Goal: Communication & Community: Answer question/provide support

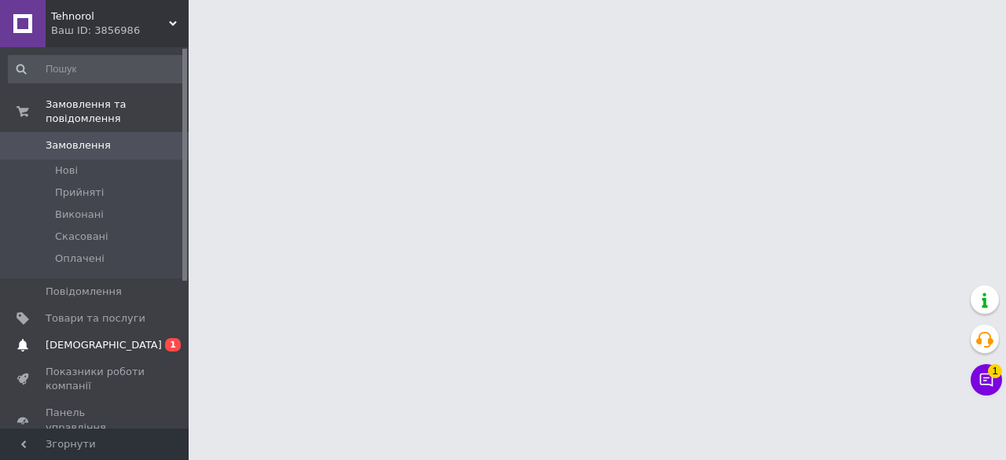
click at [53, 338] on span "[DEMOGRAPHIC_DATA]" at bounding box center [104, 345] width 116 height 14
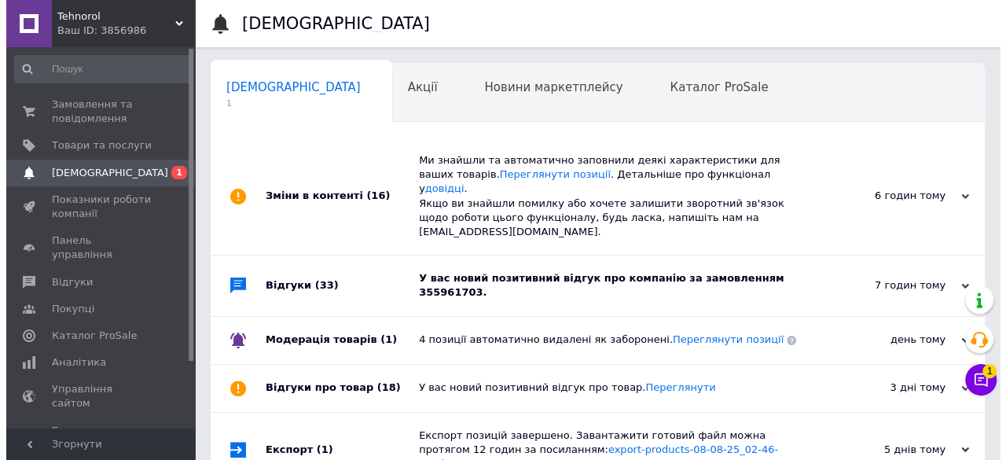
scroll to position [0, 5]
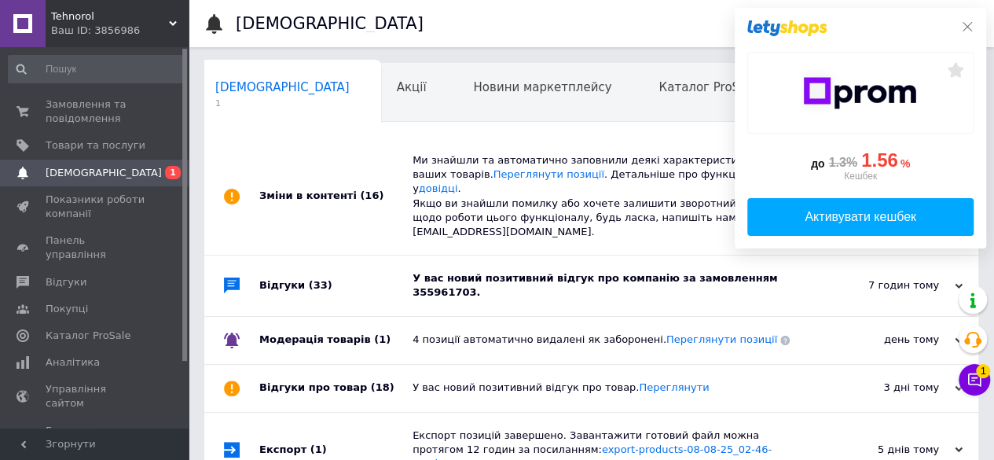
click at [964, 27] on icon at bounding box center [967, 26] width 13 height 13
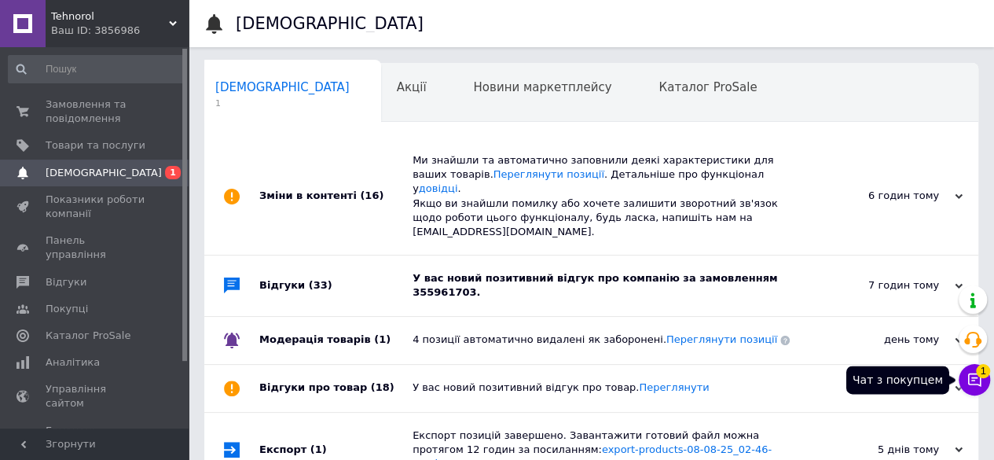
click at [971, 376] on icon at bounding box center [975, 380] width 16 height 16
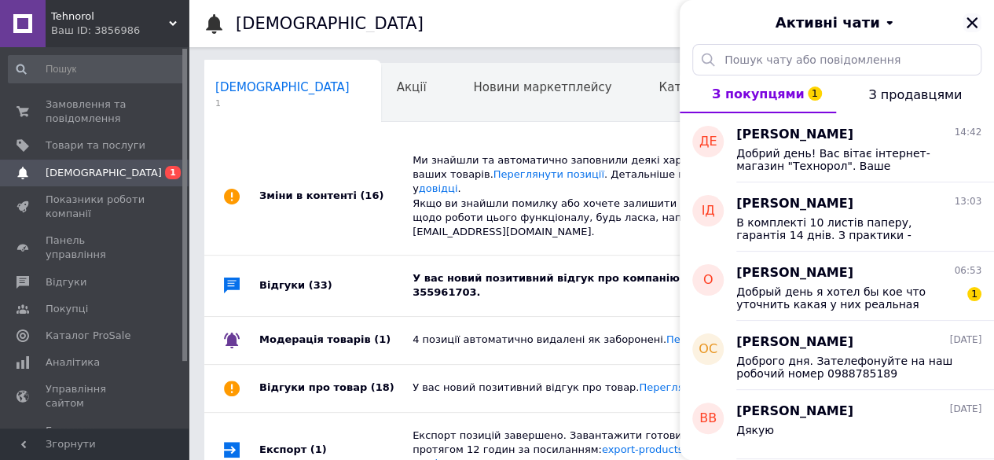
click at [971, 22] on icon "Закрити" at bounding box center [972, 22] width 11 height 11
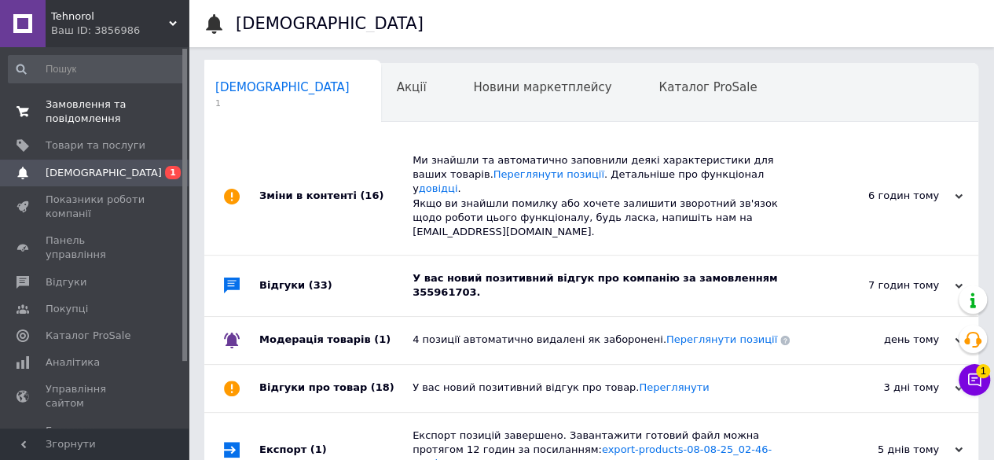
click at [72, 105] on span "Замовлення та повідомлення" at bounding box center [96, 111] width 100 height 28
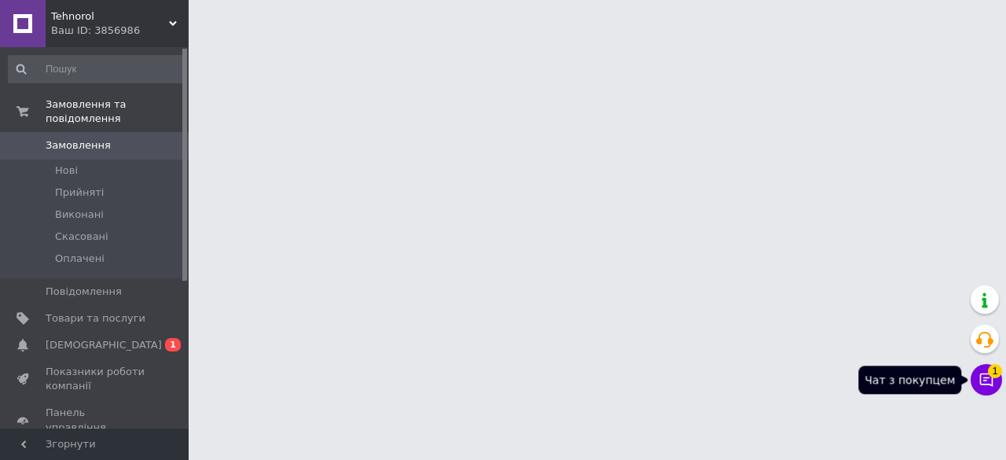
click at [982, 385] on icon at bounding box center [986, 380] width 16 height 16
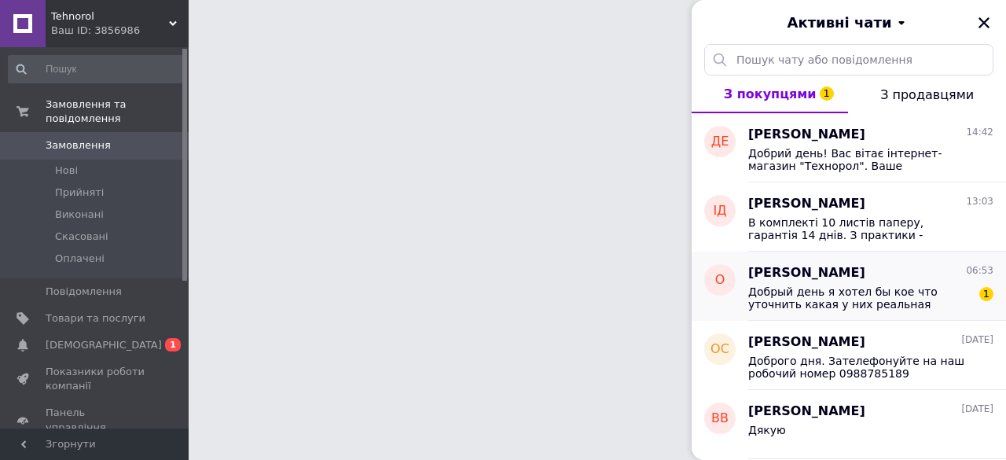
click at [865, 270] on span "[PERSON_NAME]" at bounding box center [806, 273] width 117 height 18
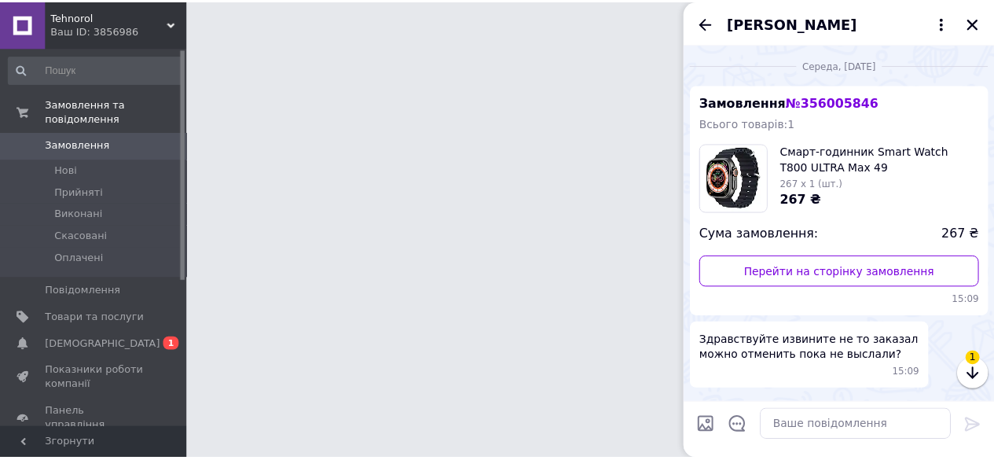
scroll to position [180, 0]
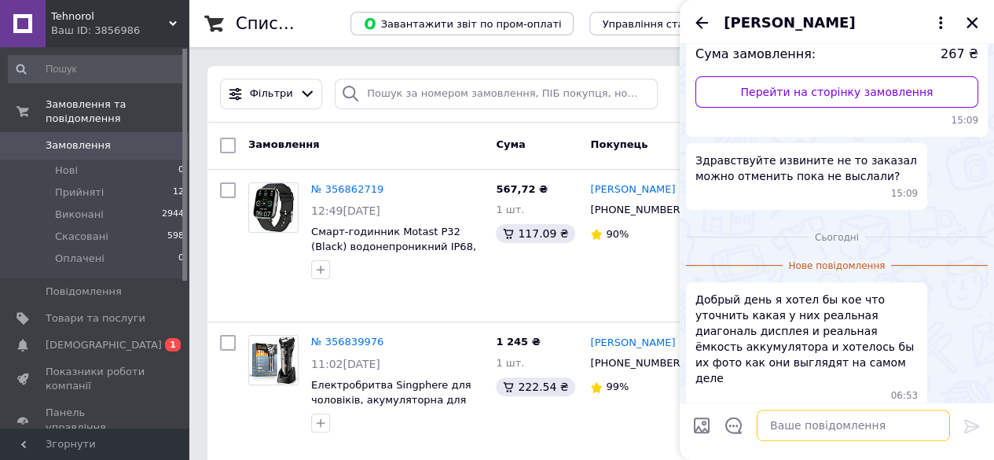
click at [789, 428] on textarea at bounding box center [853, 424] width 193 height 31
type textarea "Добрий день. Вся інформація є в описі"
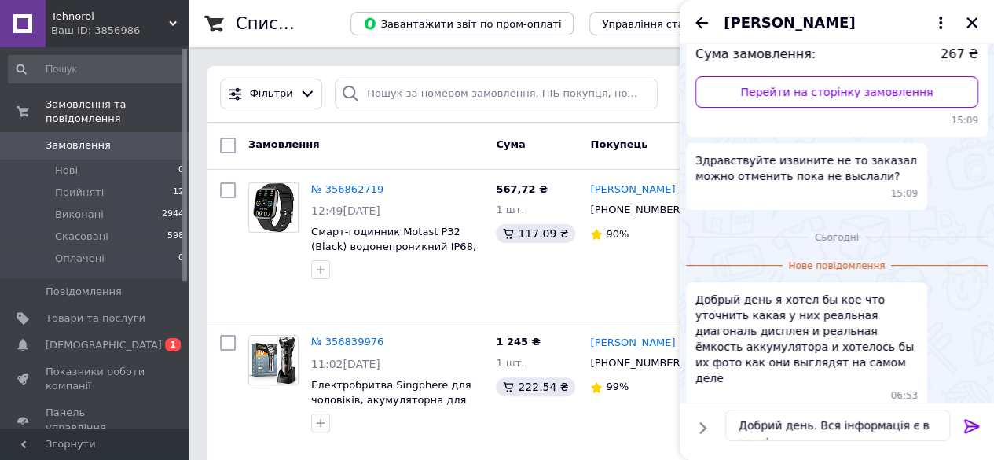
click at [971, 427] on icon at bounding box center [972, 425] width 19 height 19
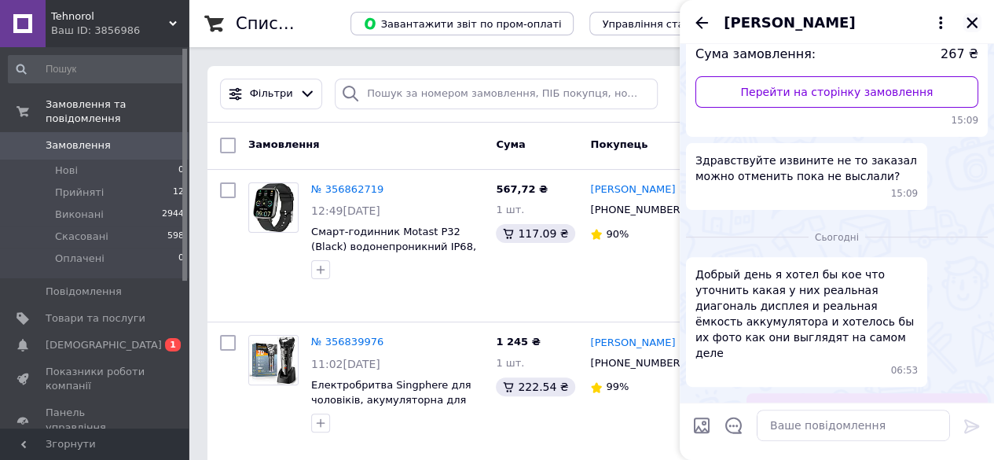
scroll to position [212, 0]
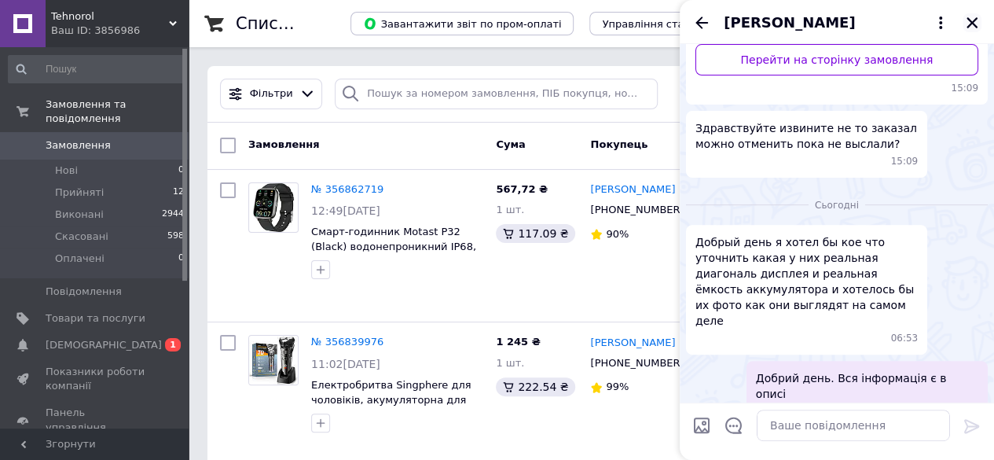
click at [967, 21] on icon "Закрити" at bounding box center [972, 23] width 14 height 14
